Goal: Transaction & Acquisition: Purchase product/service

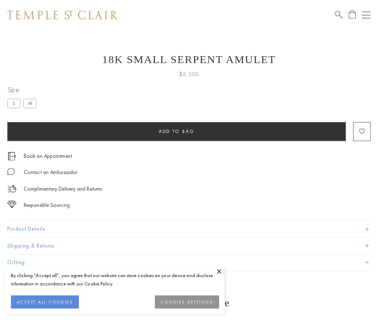
scroll to position [29, 0]
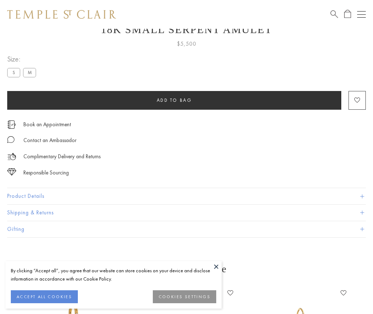
click at [174, 100] on span "Add to bag" at bounding box center [174, 100] width 35 height 6
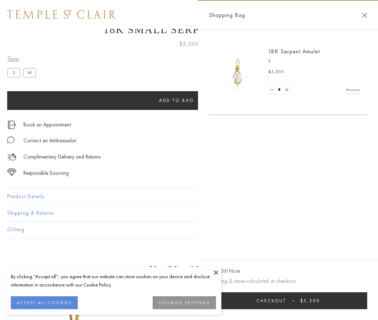
click at [289, 300] on button "Checkout $5,500" at bounding box center [288, 300] width 159 height 17
